Goal: Task Accomplishment & Management: Manage account settings

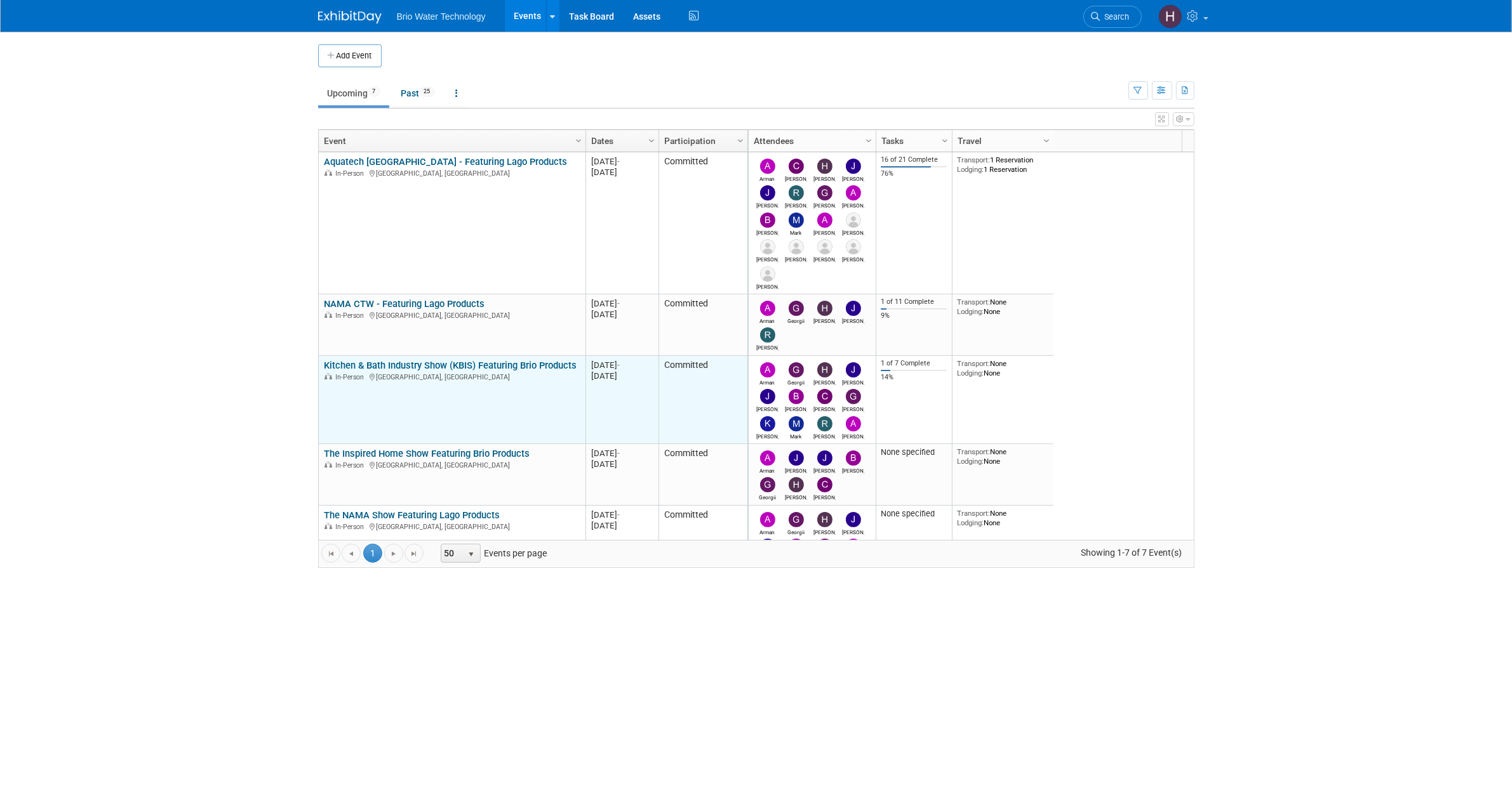
click at [436, 366] on link "Kitchen & Bath Industry Show (KBIS) Featuring Brio Products" at bounding box center [450, 366] width 253 height 12
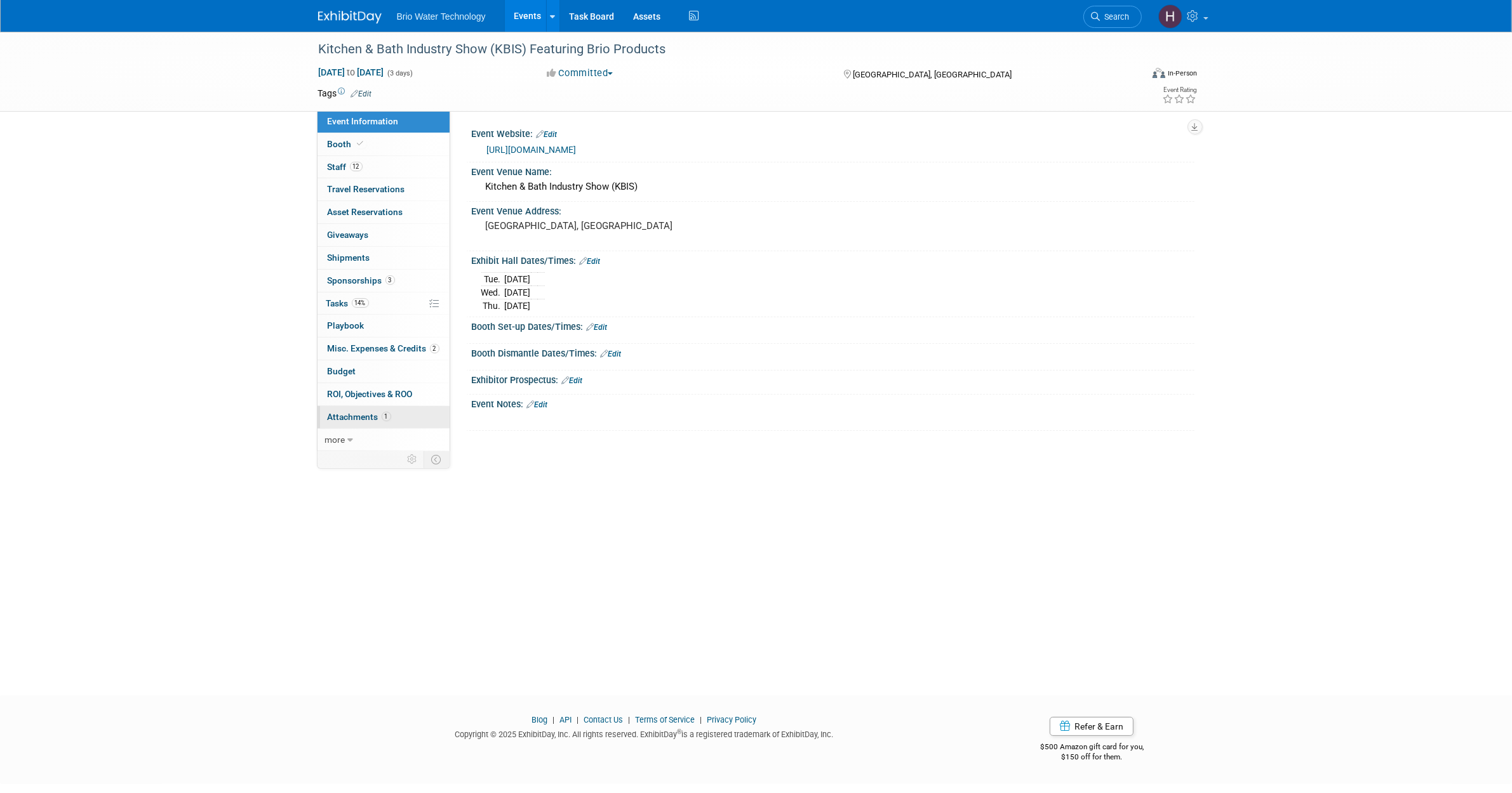
click at [392, 418] on link "1 Attachments 1" at bounding box center [383, 417] width 132 height 22
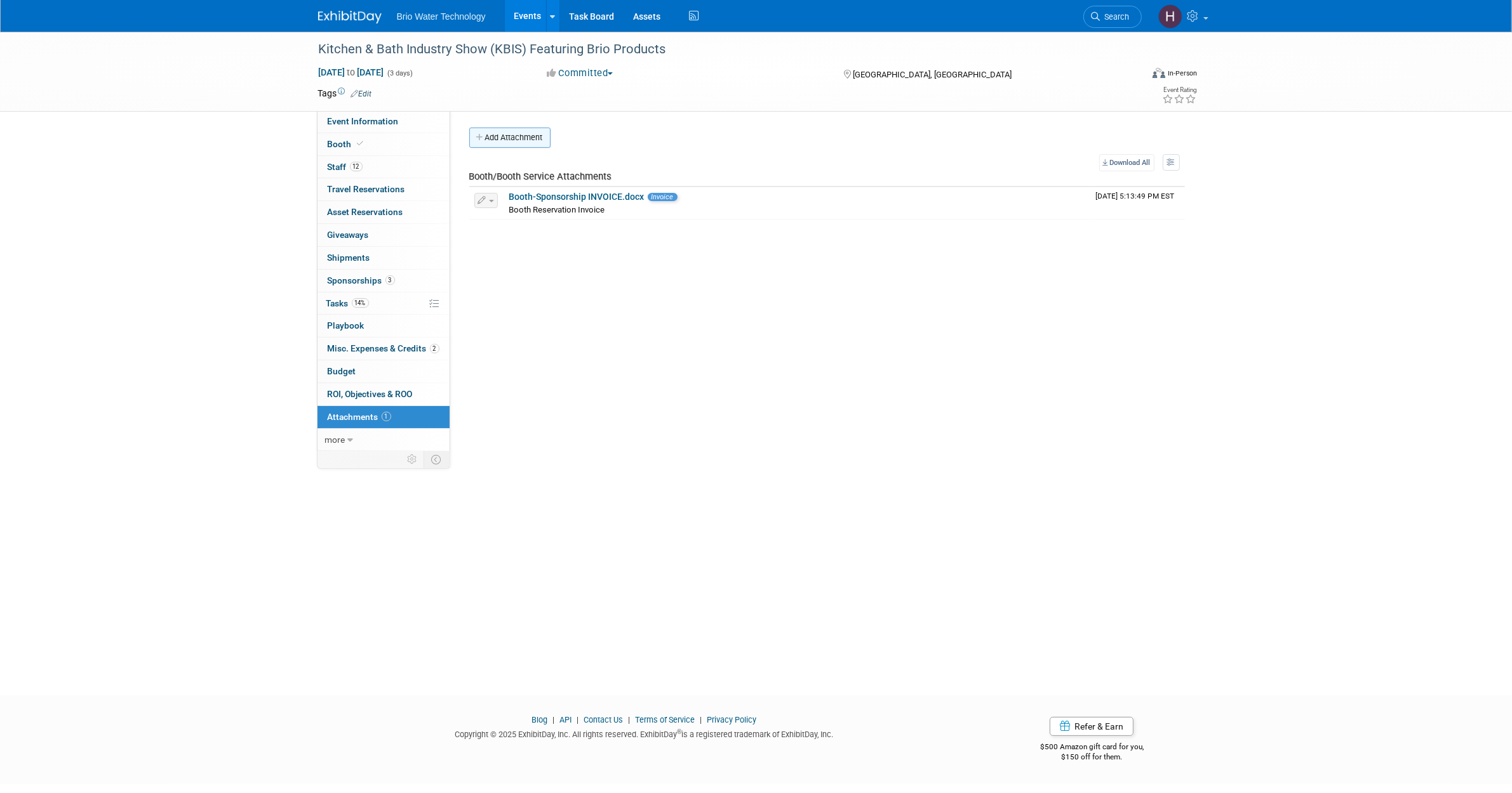
click at [500, 134] on button "Add Attachment" at bounding box center [509, 138] width 81 height 20
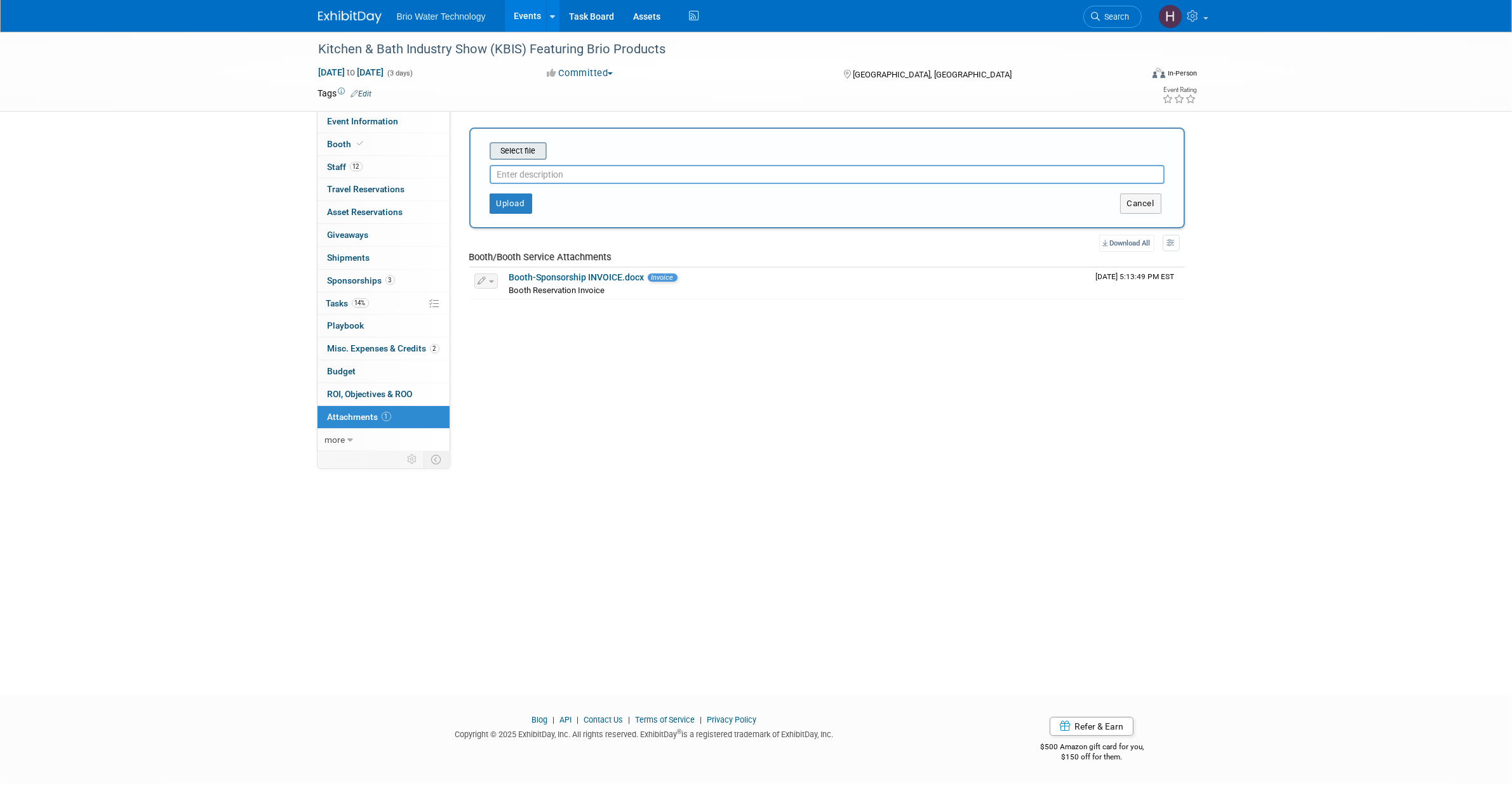
click at [523, 148] on input "file" at bounding box center [470, 150] width 151 height 15
click at [497, 194] on button "Upload" at bounding box center [511, 199] width 43 height 20
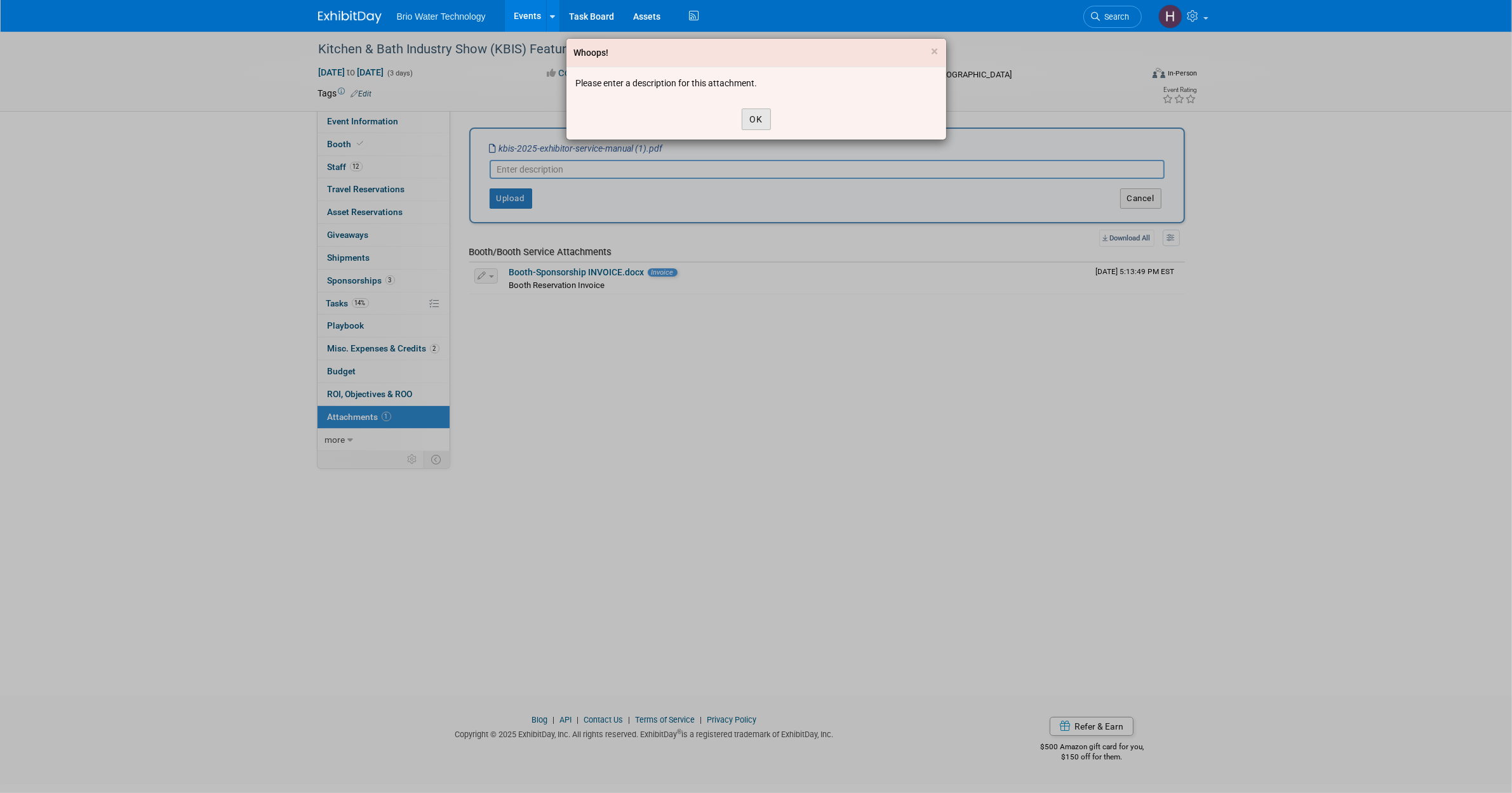
click at [757, 115] on button "OK" at bounding box center [756, 119] width 29 height 22
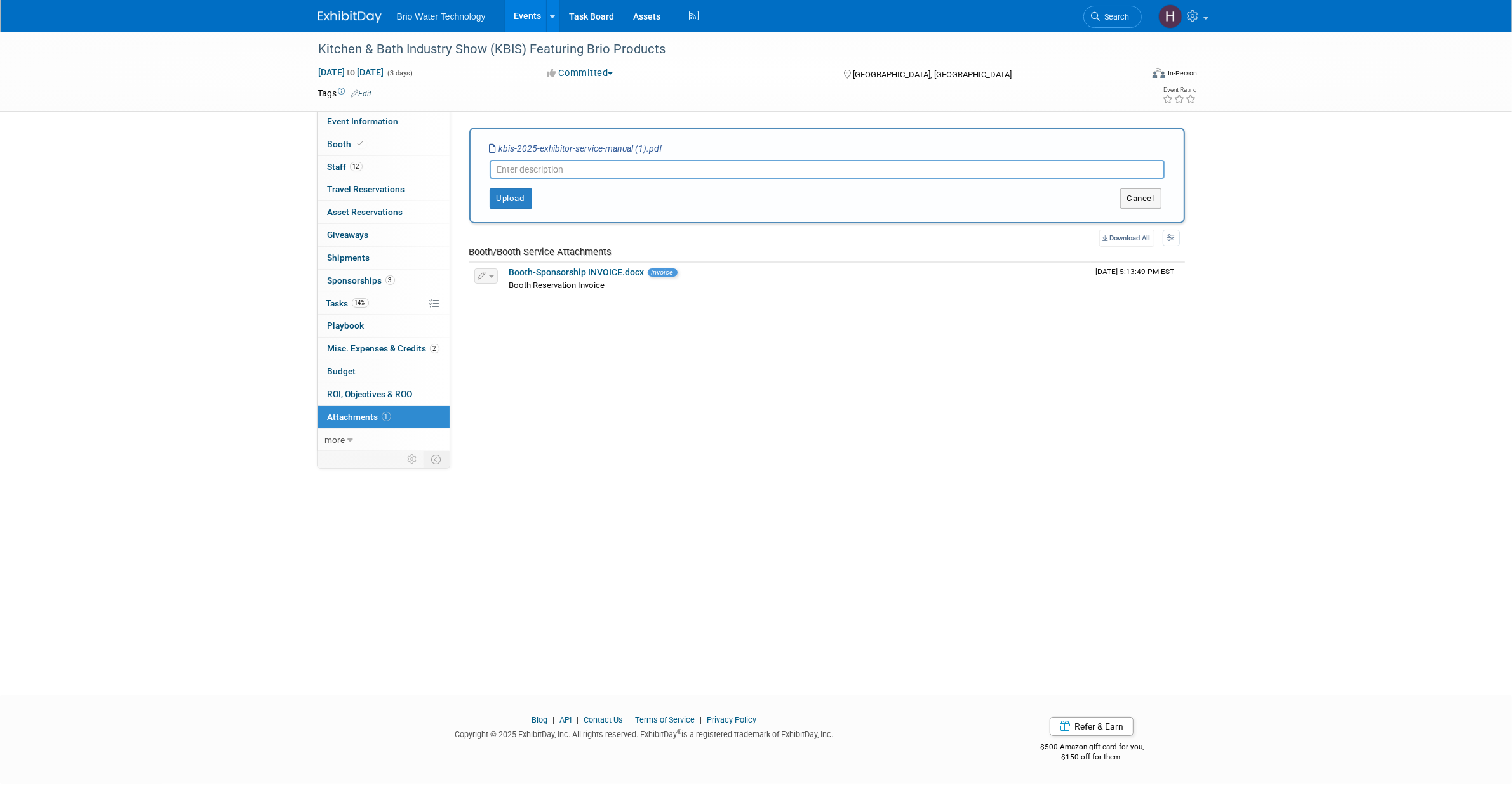
drag, startPoint x: 684, startPoint y: 144, endPoint x: 483, endPoint y: 148, distance: 201.0
click at [483, 148] on div "Select file kbis-2025-exhibitor-service-manual (1).pdf This is an invoice Uploa…" at bounding box center [826, 175] width 716 height 96
copy div
click at [569, 173] on input "text" at bounding box center [827, 169] width 675 height 19
paste input "kbis-2025-exhibitor-service-manual (1).pdf"
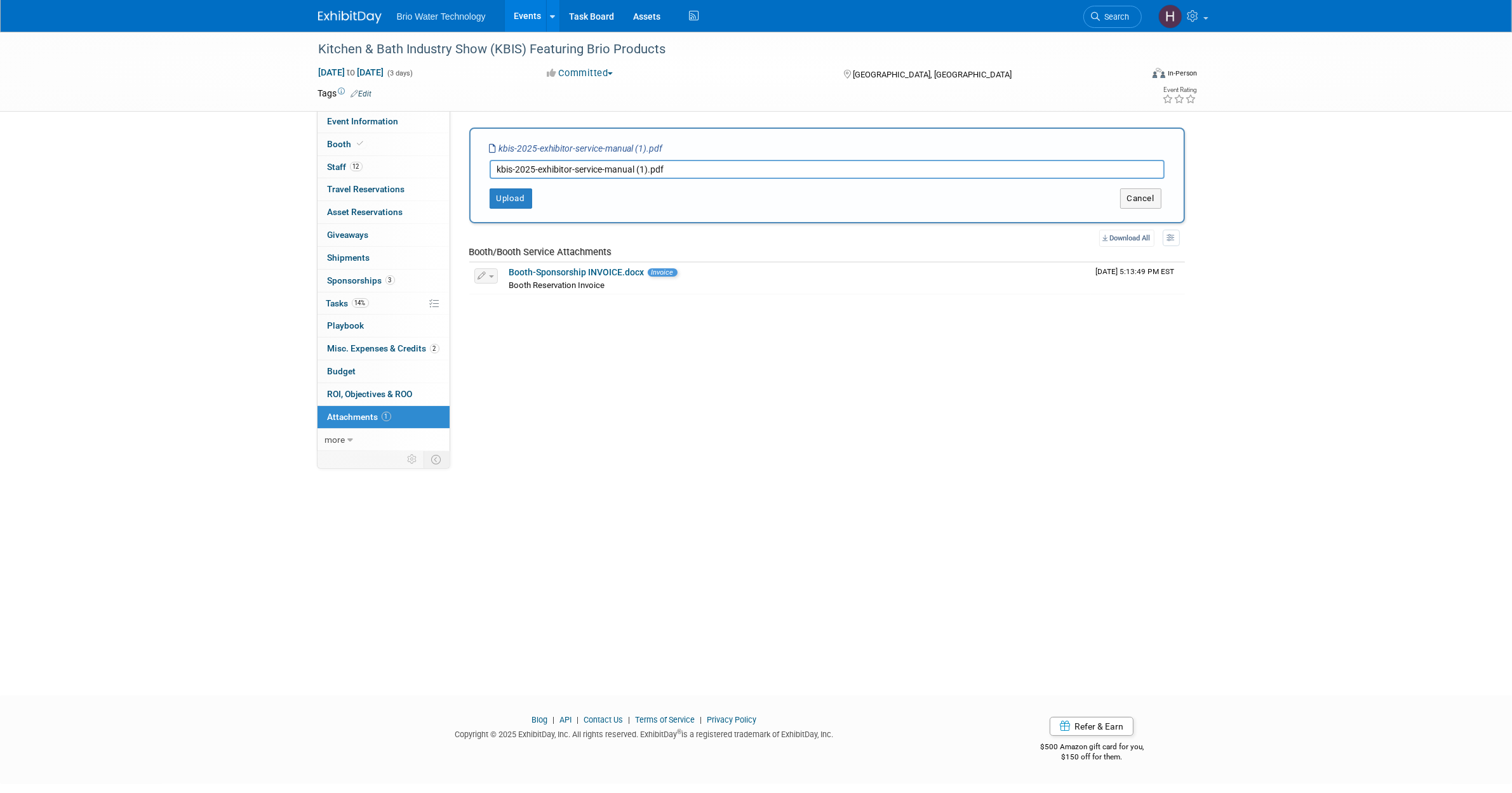
drag, startPoint x: 684, startPoint y: 158, endPoint x: 683, endPoint y: 164, distance: 6.1
click at [683, 159] on div "kbis-2025-exhibitor-service-manual (1).pdf" at bounding box center [827, 167] width 675 height 24
drag, startPoint x: 683, startPoint y: 166, endPoint x: 639, endPoint y: 172, distance: 44.4
click at [639, 172] on input "kbis-2025-exhibitor-service-manual (1).pdf" at bounding box center [827, 169] width 675 height 19
click at [504, 194] on button "Upload" at bounding box center [511, 199] width 43 height 20
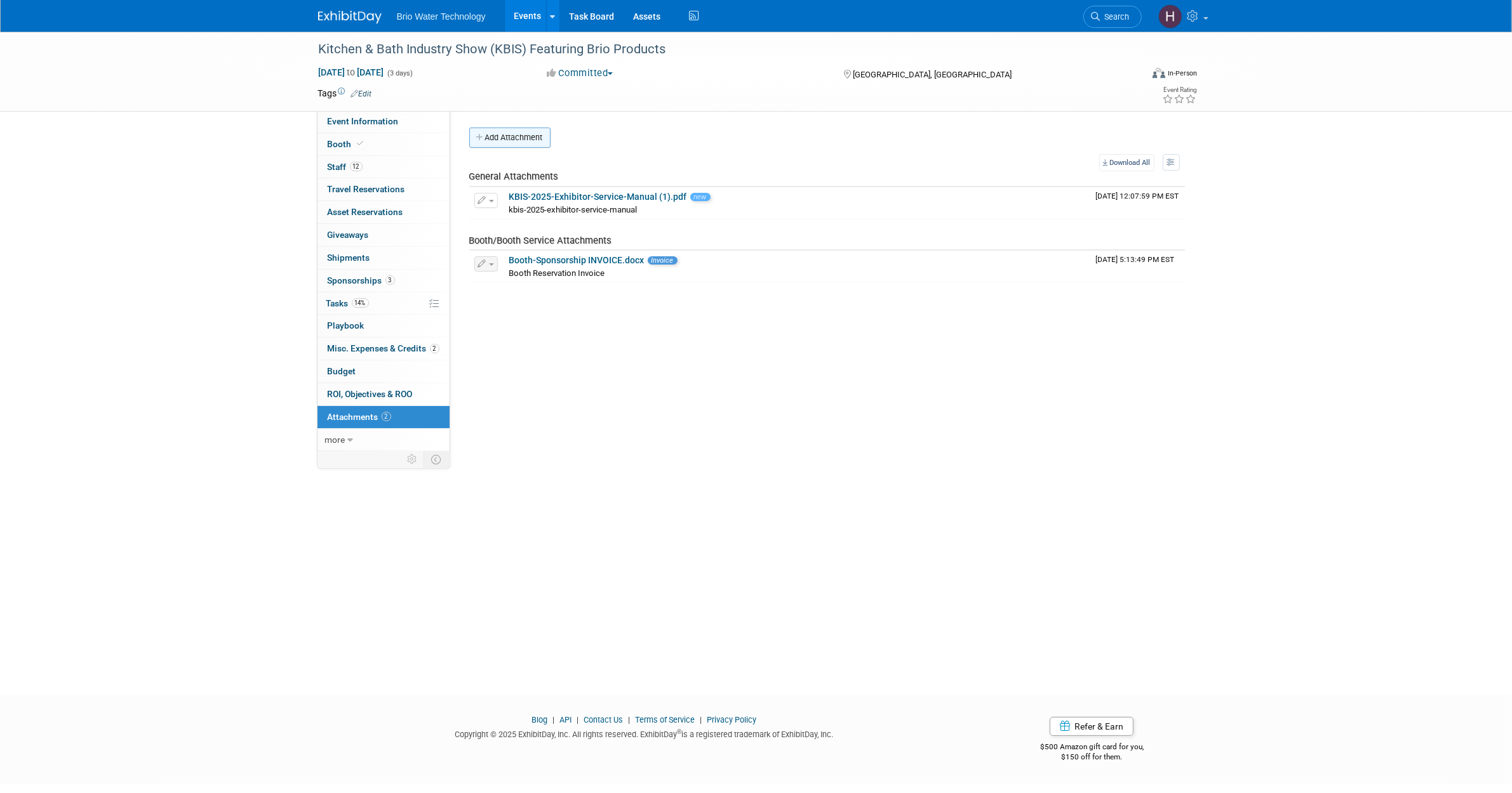
click at [496, 138] on button "Add Attachment" at bounding box center [509, 138] width 81 height 20
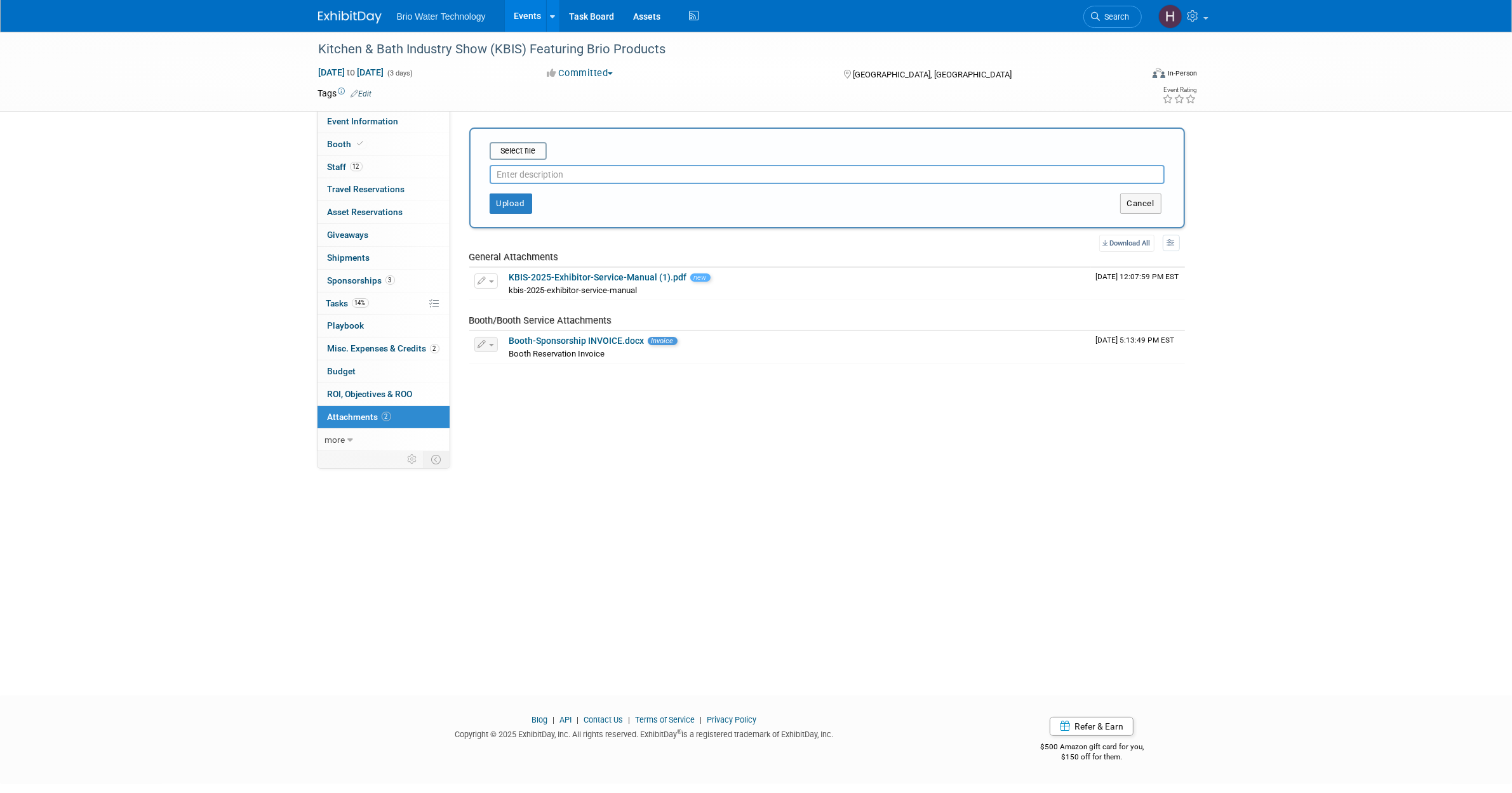
click at [519, 160] on div at bounding box center [827, 171] width 675 height 24
click at [519, 151] on input "file" at bounding box center [470, 150] width 151 height 15
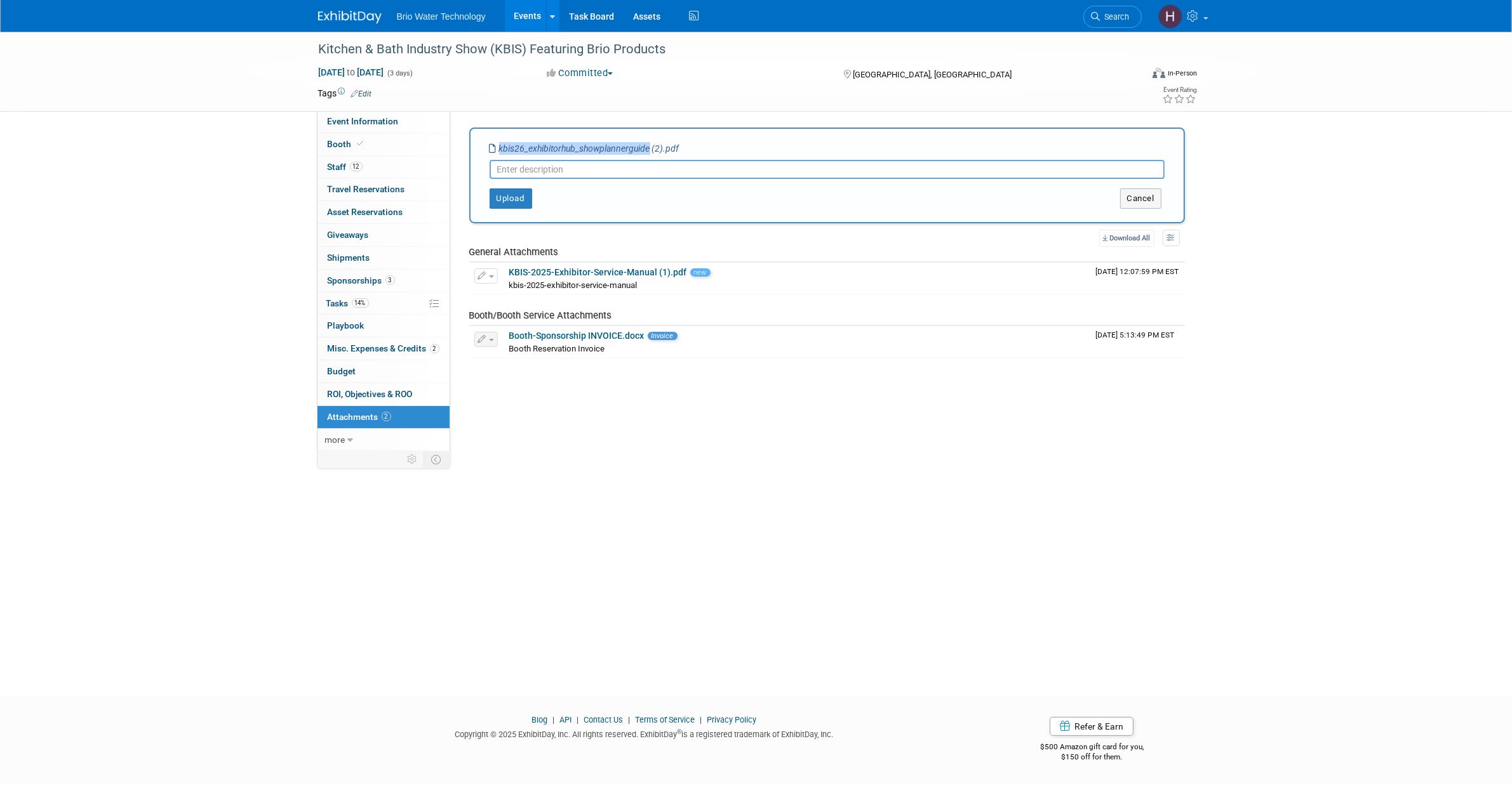
drag, startPoint x: 647, startPoint y: 150, endPoint x: 497, endPoint y: 153, distance: 150.0
click at [497, 153] on icon "kbis26_exhibitorhub_showplannerguide (2).pdf" at bounding box center [585, 148] width 190 height 10
copy icon "kbis26_exhibitorhub_showplannerguide"
click at [563, 175] on input "text" at bounding box center [827, 169] width 675 height 19
paste input "kbis26_exhibitorhub_showplannerguide"
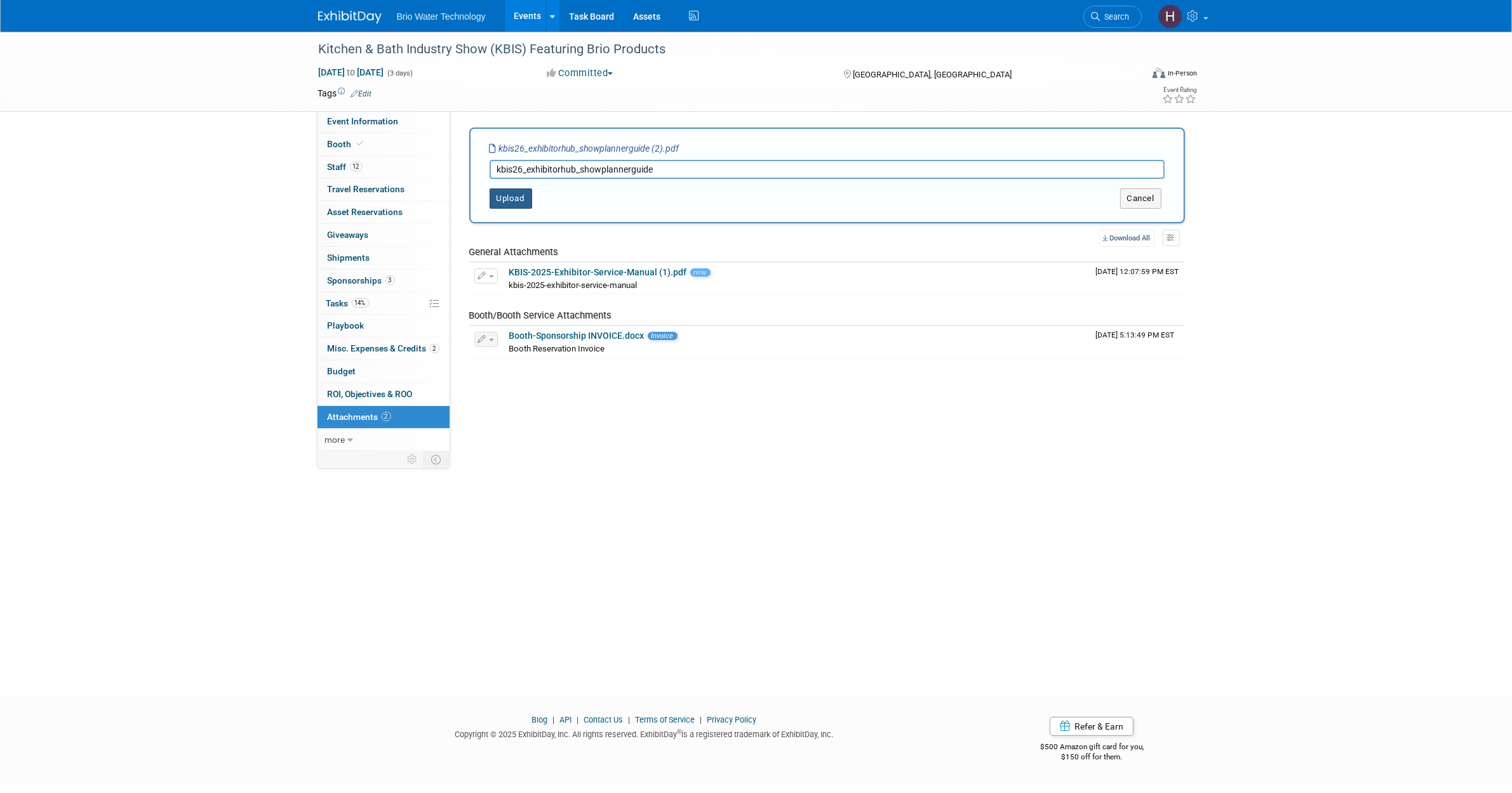
click at [513, 197] on button "Upload" at bounding box center [511, 199] width 43 height 20
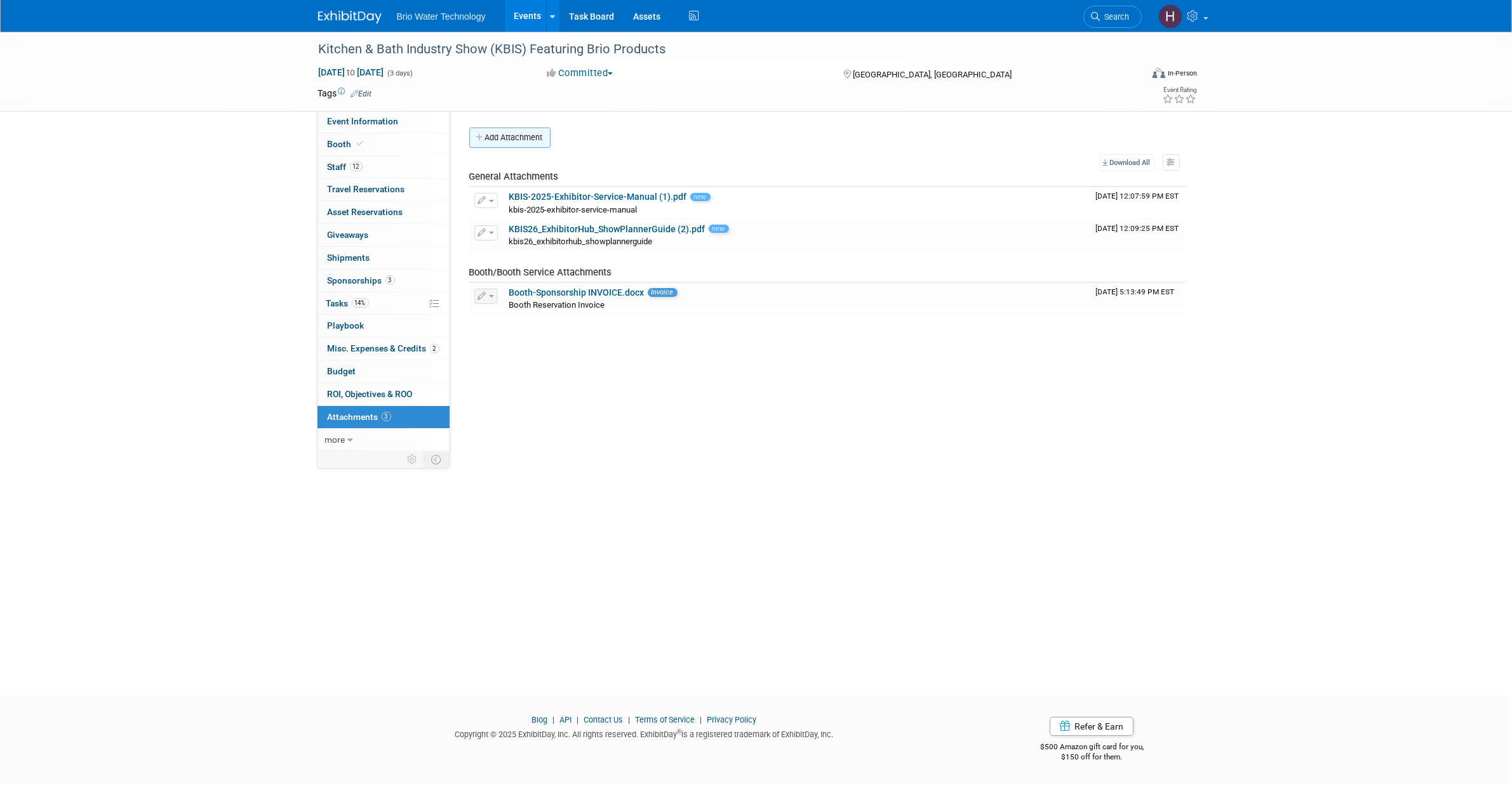
click at [497, 143] on button "Add Attachment" at bounding box center [509, 138] width 81 height 20
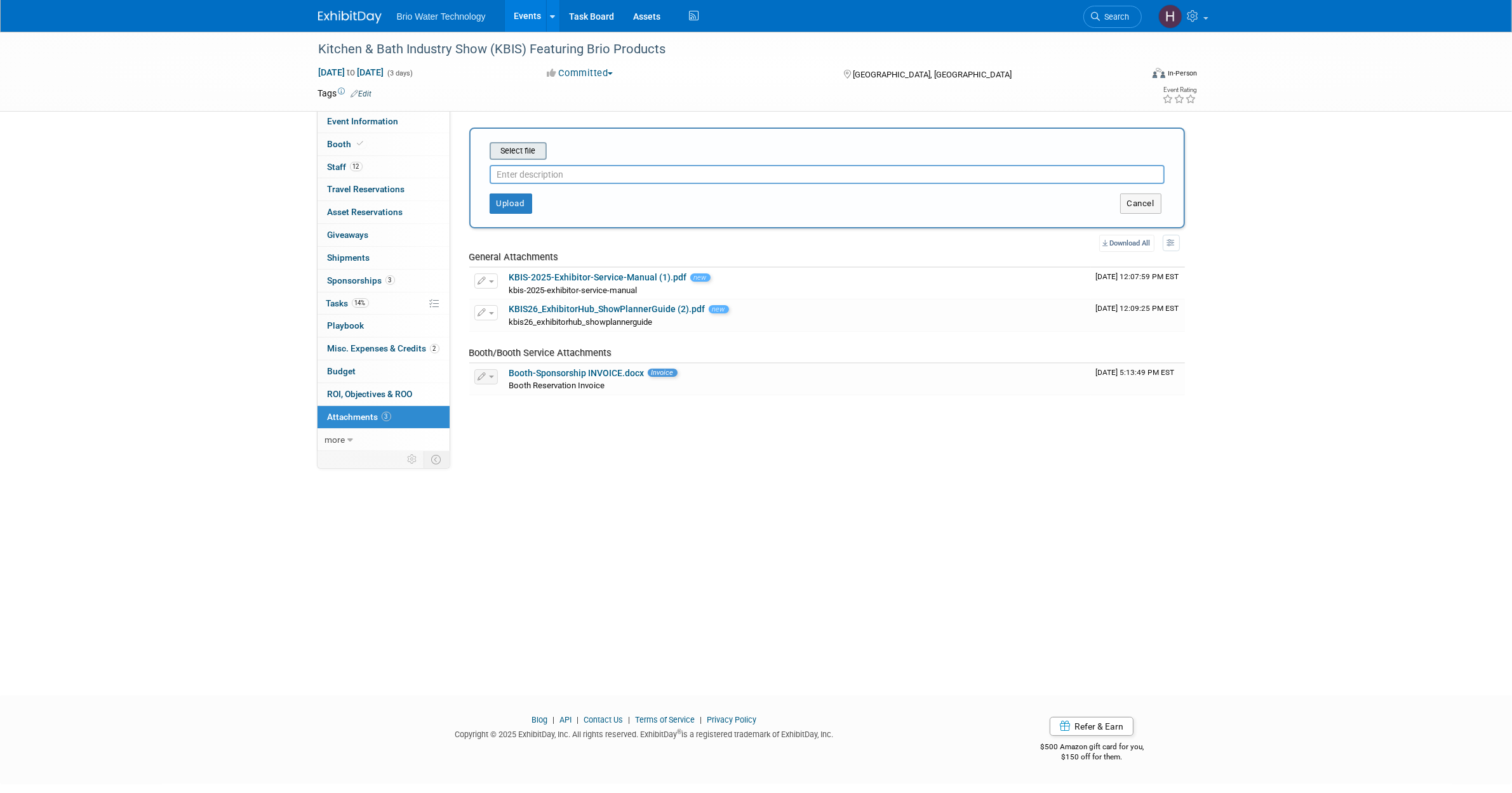
click at [508, 150] on input "file" at bounding box center [470, 150] width 151 height 15
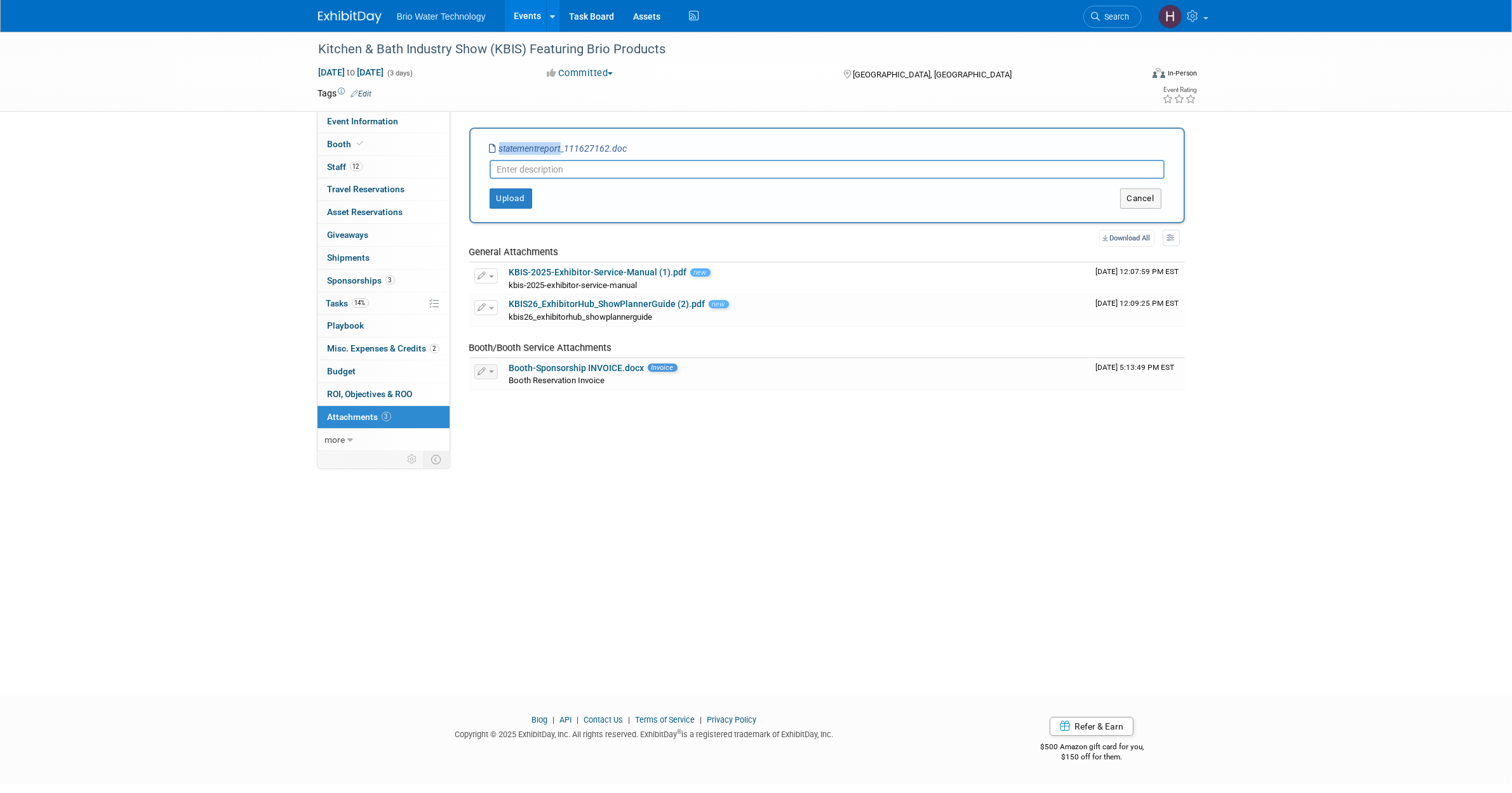
drag, startPoint x: 559, startPoint y: 146, endPoint x: 487, endPoint y: 141, distance: 72.2
click at [487, 141] on div "Select file statementreport_111627162.doc This is an invoice Upload Cancel" at bounding box center [826, 175] width 716 height 96
copy div "Select file statementreport"
click at [572, 167] on input "text" at bounding box center [827, 169] width 675 height 19
paste input "statementreport"
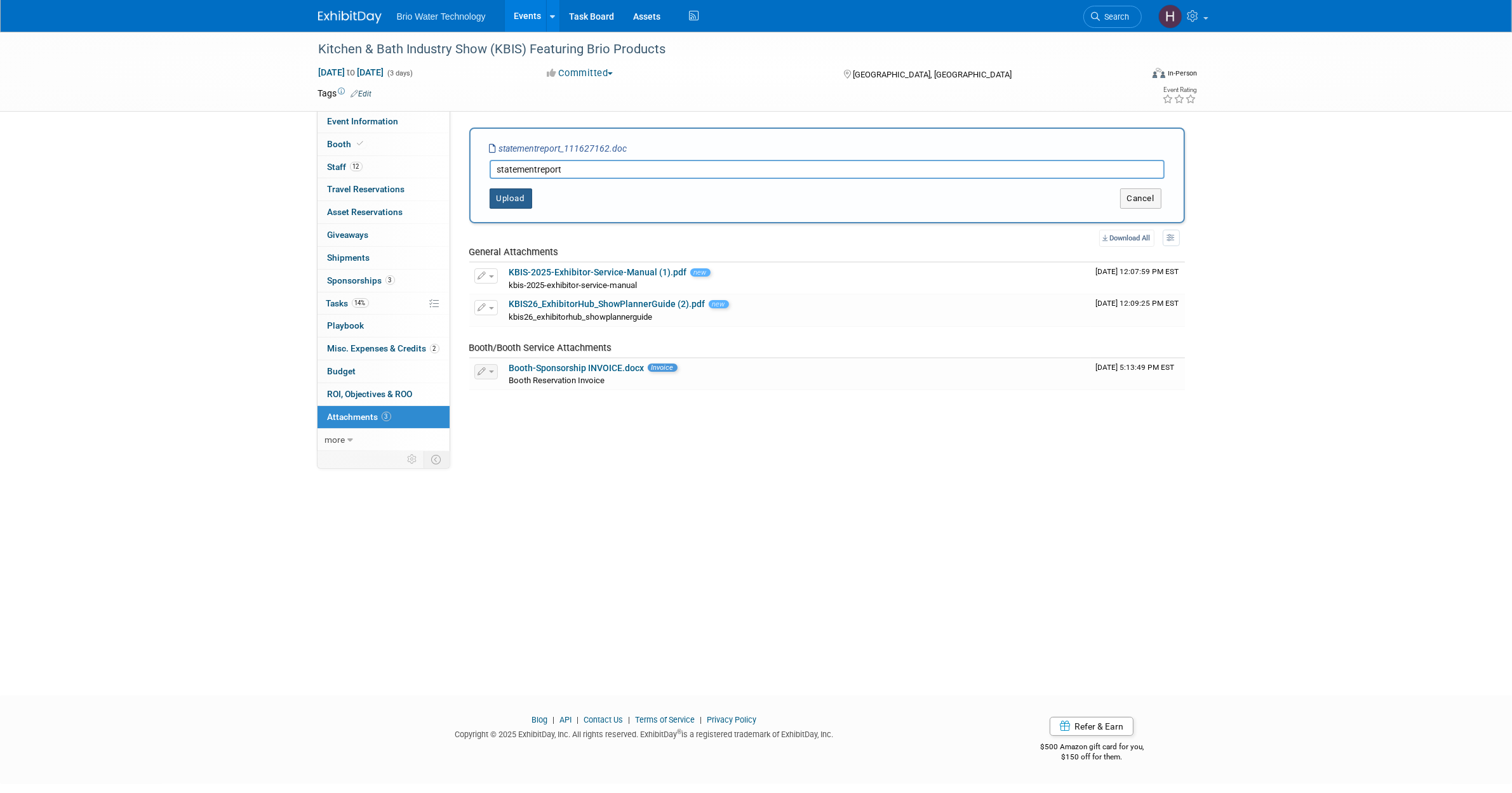
type input "statementreport"
click at [502, 198] on button "Upload" at bounding box center [511, 199] width 43 height 20
